Goal: Task Accomplishment & Management: Use online tool/utility

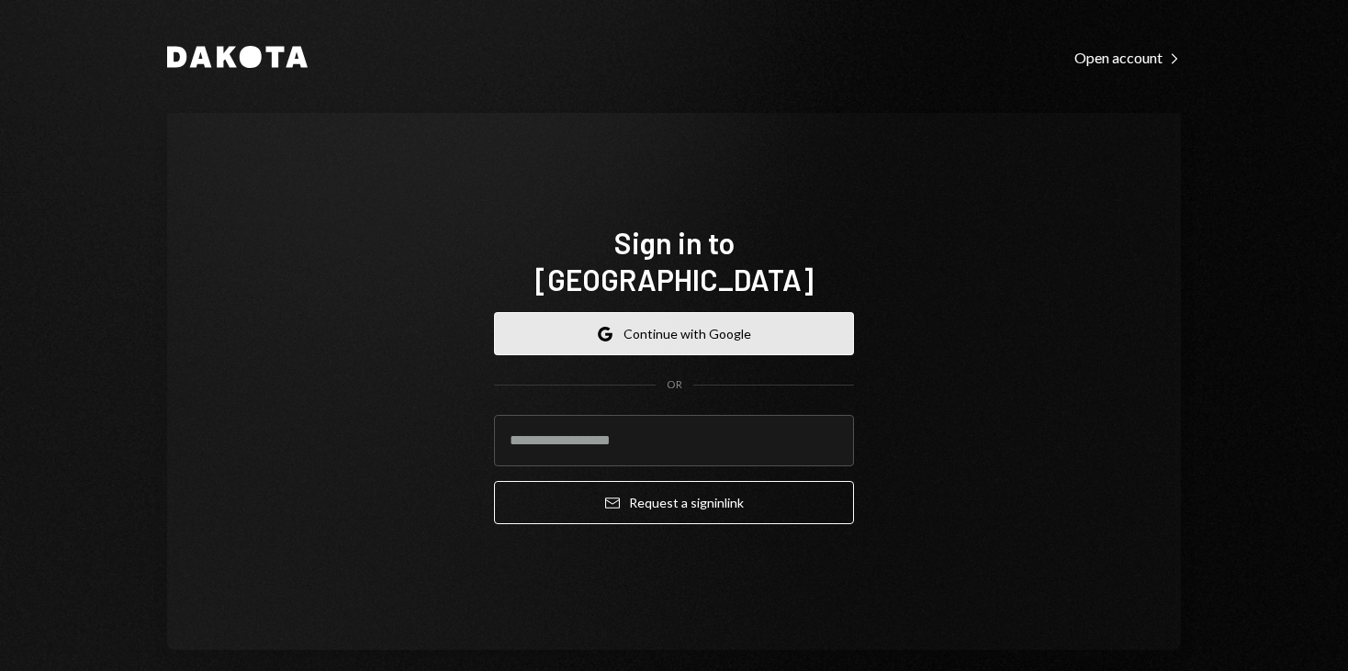
click at [622, 312] on button "Google Continue with Google" at bounding box center [674, 333] width 360 height 43
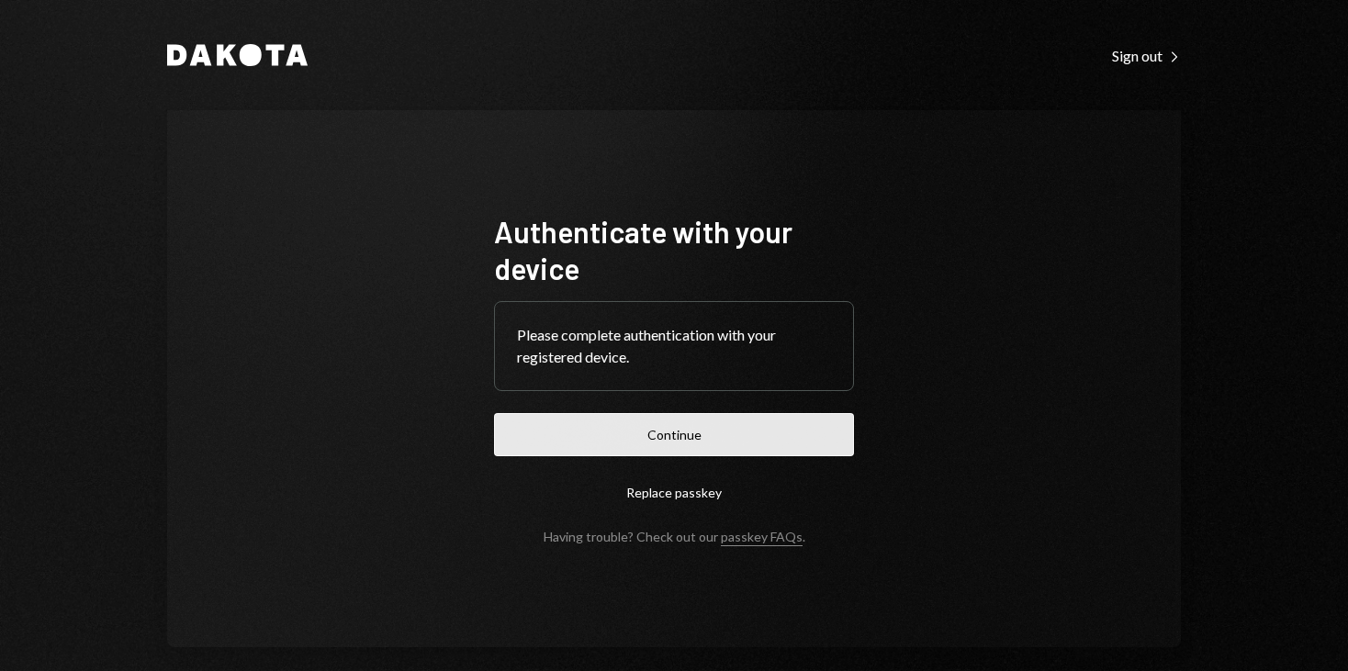
click at [704, 430] on button "Continue" at bounding box center [674, 434] width 360 height 43
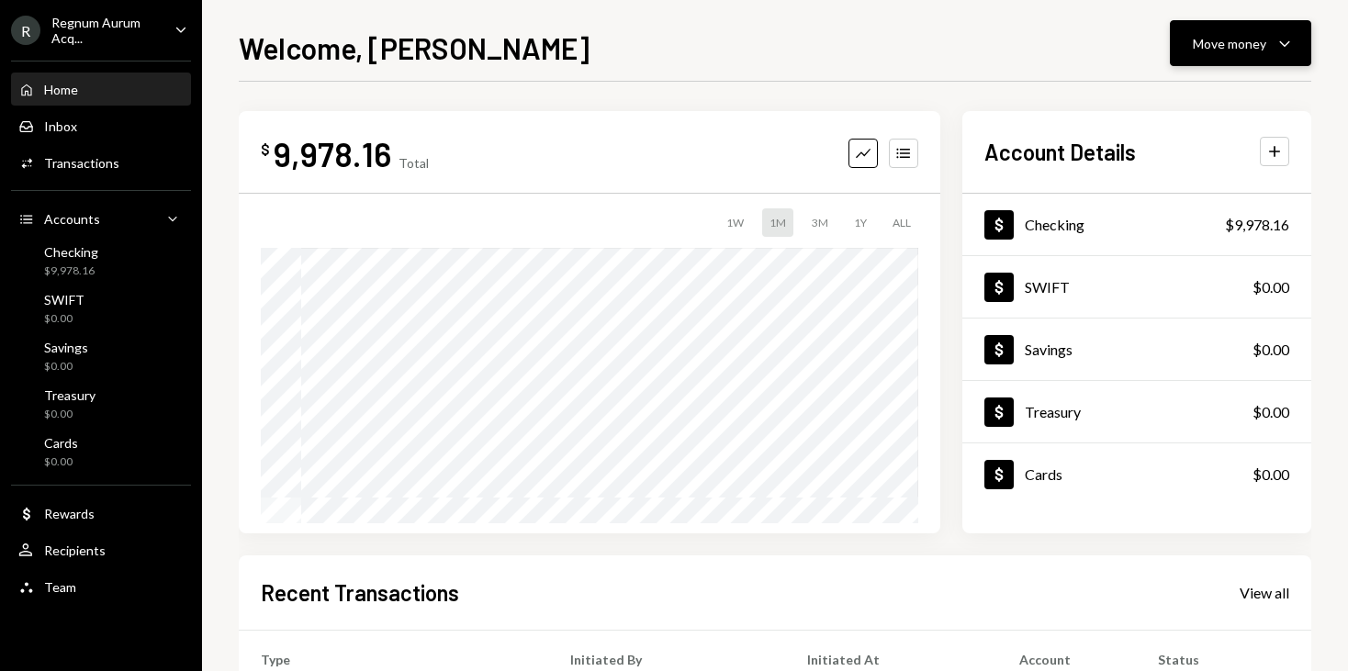
click at [1258, 50] on div "Move money" at bounding box center [1229, 43] width 73 height 19
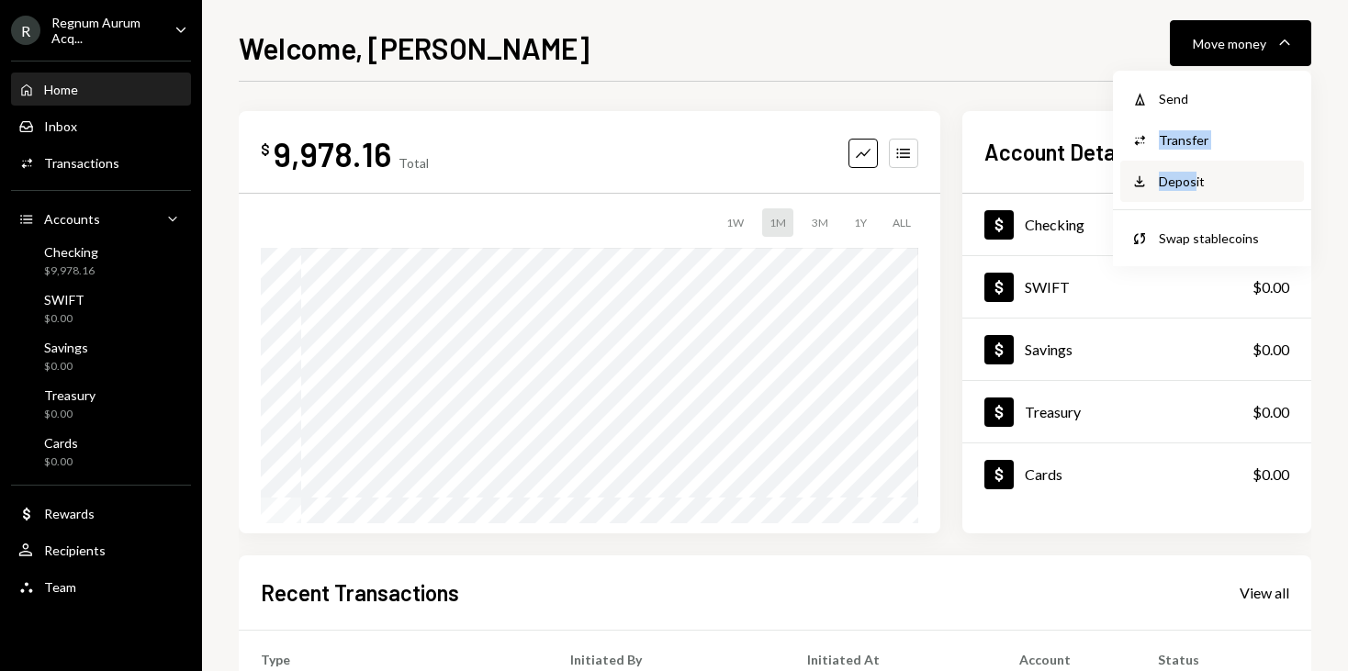
drag, startPoint x: 1205, startPoint y: 104, endPoint x: 1195, endPoint y: 186, distance: 83.3
click at [1195, 186] on div "Withdraw Send Convert Transfer Deposit Deposit Swap Swap stablecoins" at bounding box center [1212, 169] width 198 height 196
click at [1195, 186] on div "Deposit" at bounding box center [1226, 181] width 134 height 19
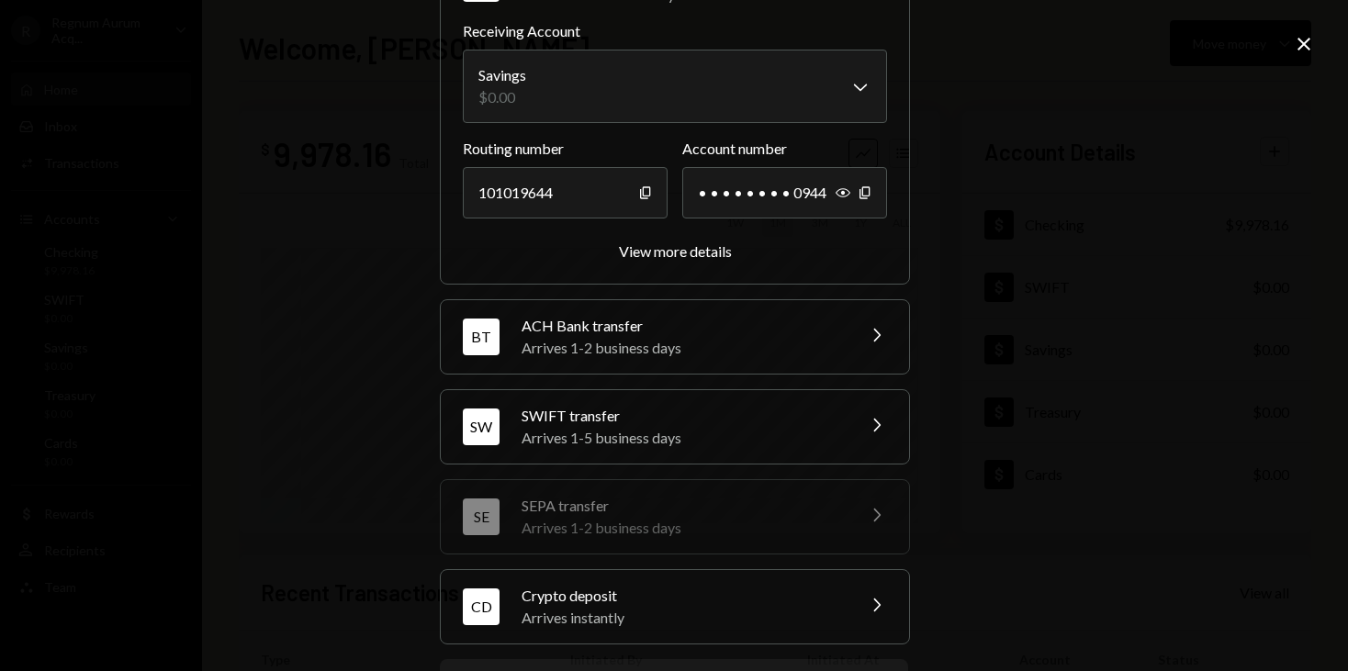
scroll to position [170, 0]
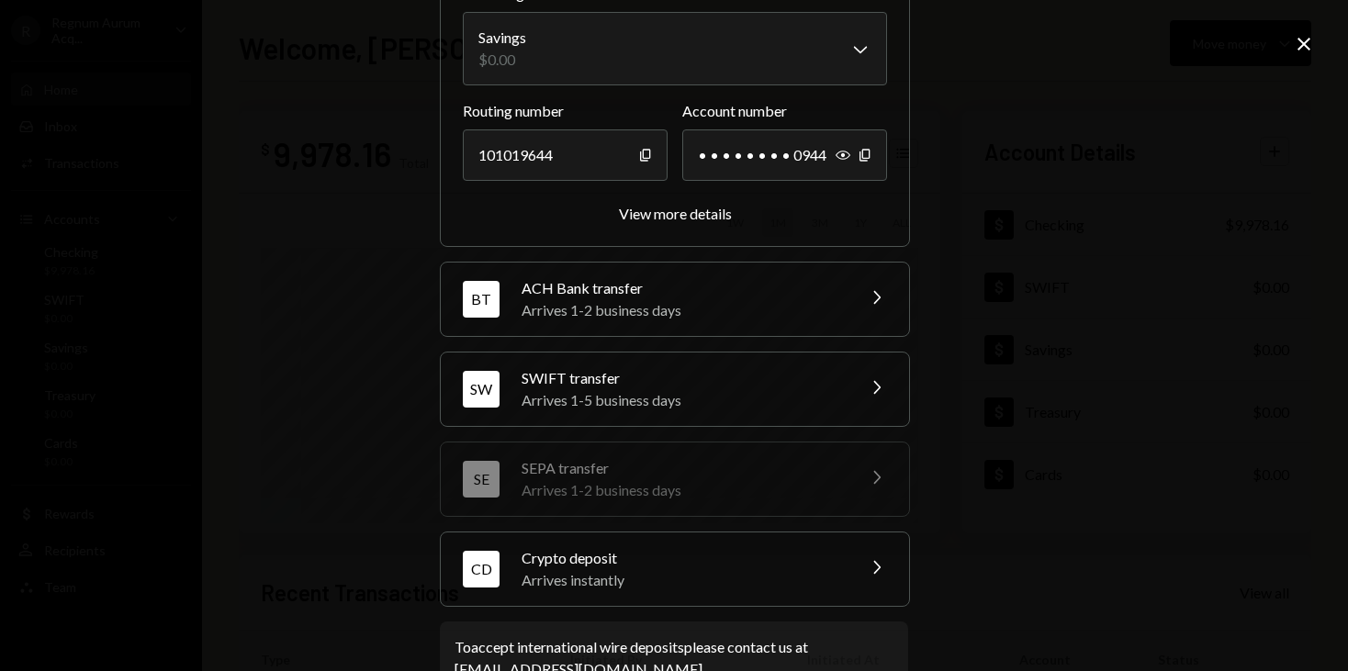
click at [651, 583] on div "Arrives instantly" at bounding box center [682, 581] width 321 height 22
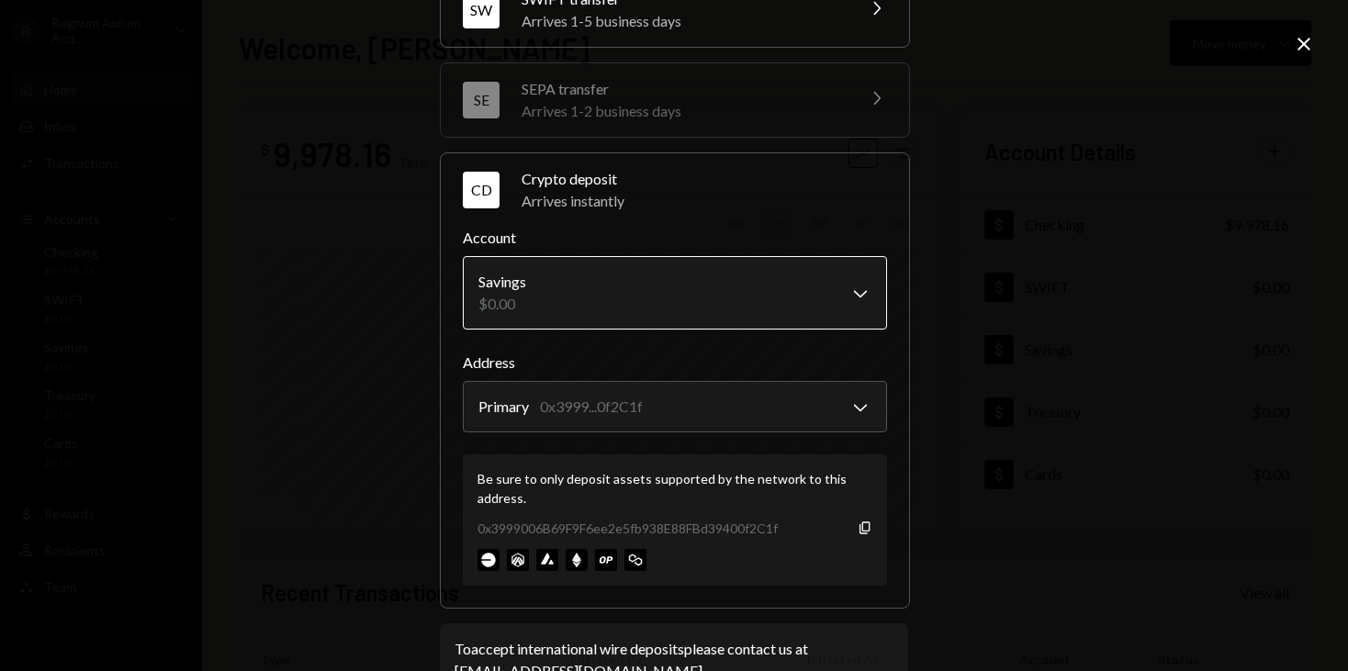
scroll to position [308, 0]
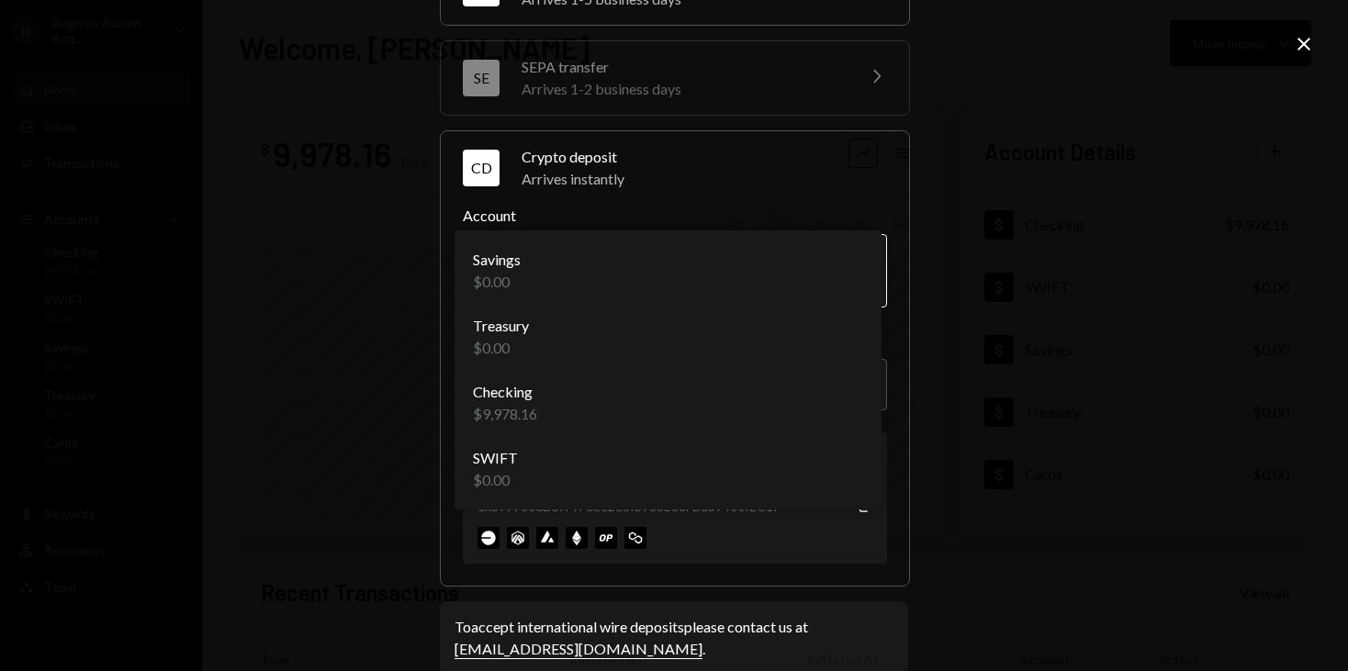
click at [641, 295] on body "R Regnum Aurum Acq... Caret Down Home Home Inbox Inbox Activities Transactions …" at bounding box center [674, 335] width 1348 height 671
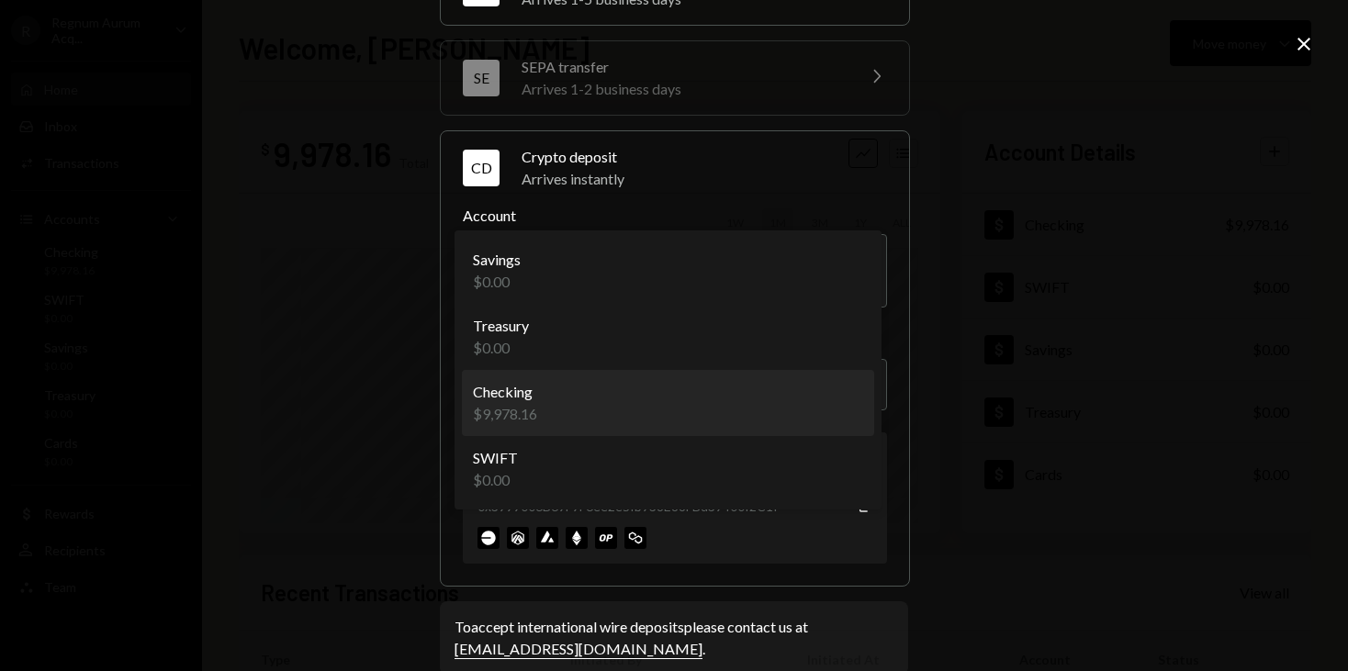
select select "**********"
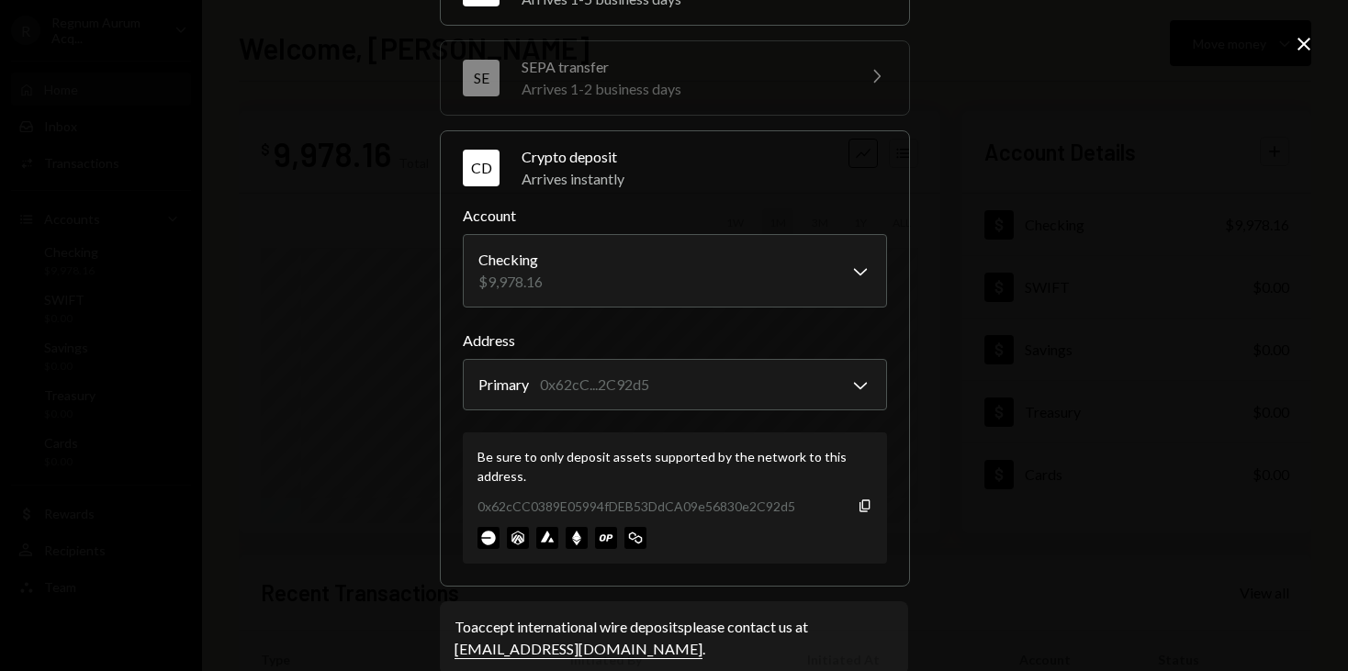
click at [691, 461] on div "Be sure to only deposit assets supported by the network to this address." at bounding box center [675, 466] width 395 height 39
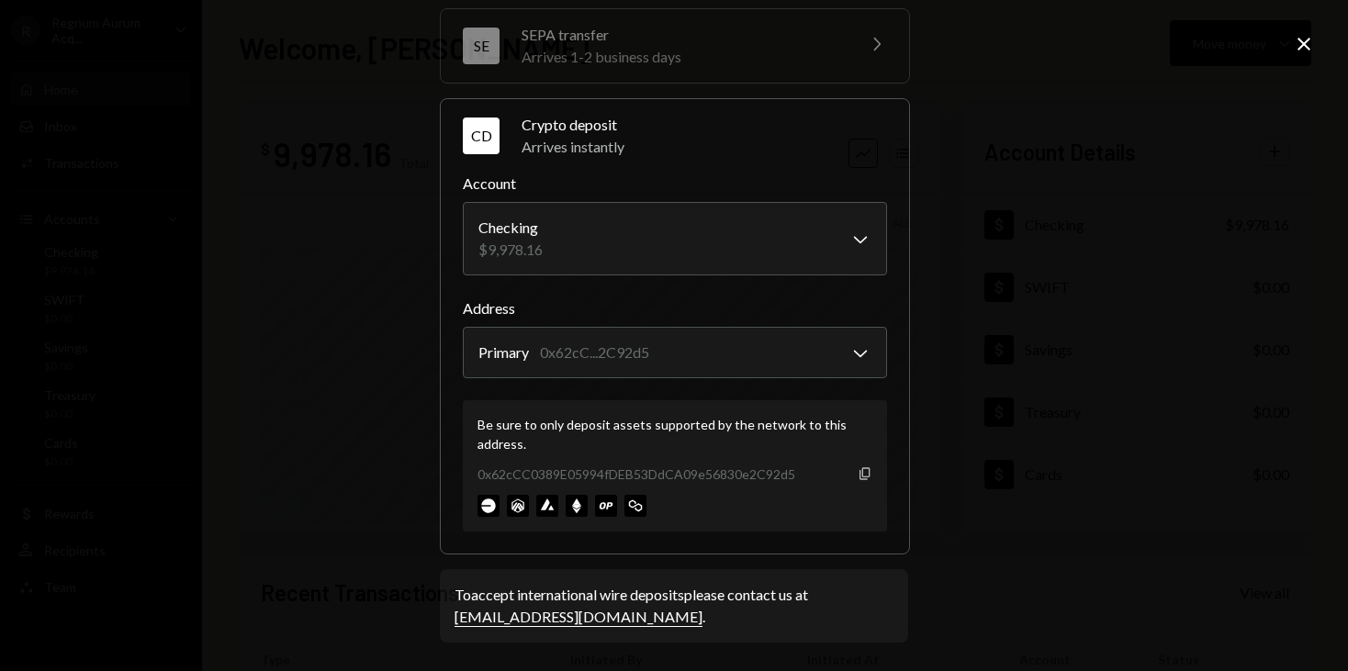
click at [860, 475] on icon "button" at bounding box center [865, 474] width 10 height 12
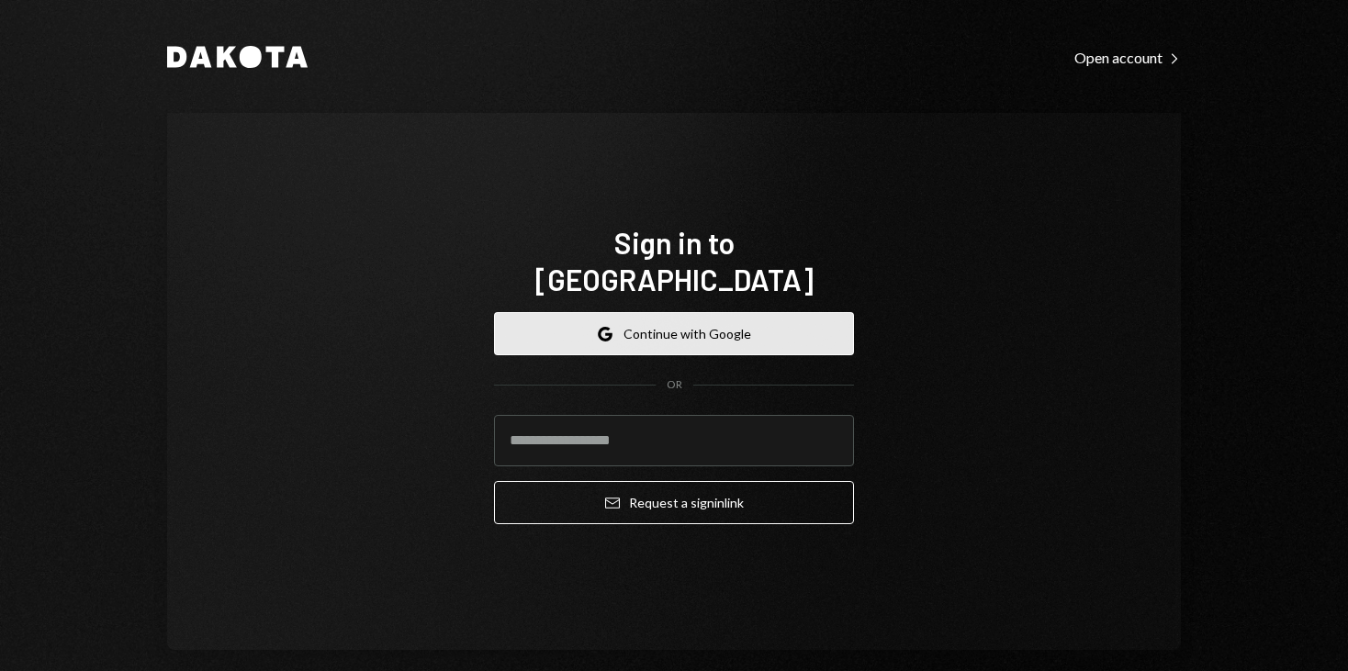
click at [726, 324] on button "Google Continue with Google" at bounding box center [674, 333] width 360 height 43
